Goal: Find specific page/section: Find specific page/section

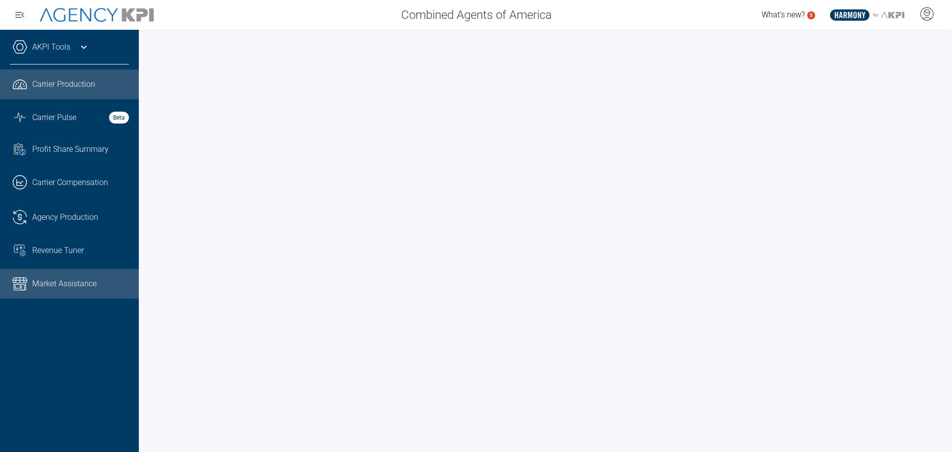
click at [64, 283] on span "Market Assistance" at bounding box center [64, 284] width 64 height 12
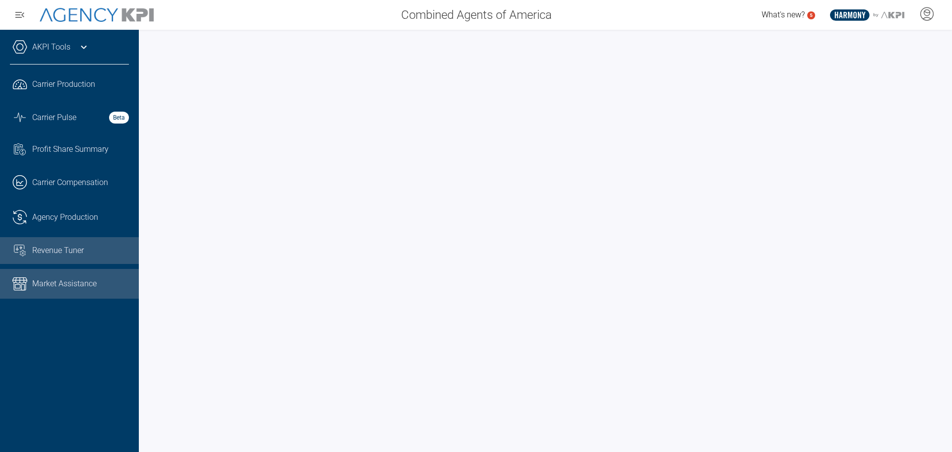
click at [48, 253] on span "Revenue Tuner" at bounding box center [58, 251] width 52 height 12
click at [69, 245] on span "Revenue Tuner" at bounding box center [58, 251] width 52 height 12
click at [68, 289] on span "Market Assistance" at bounding box center [64, 284] width 64 height 12
click at [44, 286] on span "Market Assistance" at bounding box center [64, 284] width 64 height 12
